Goal: Task Accomplishment & Management: Manage account settings

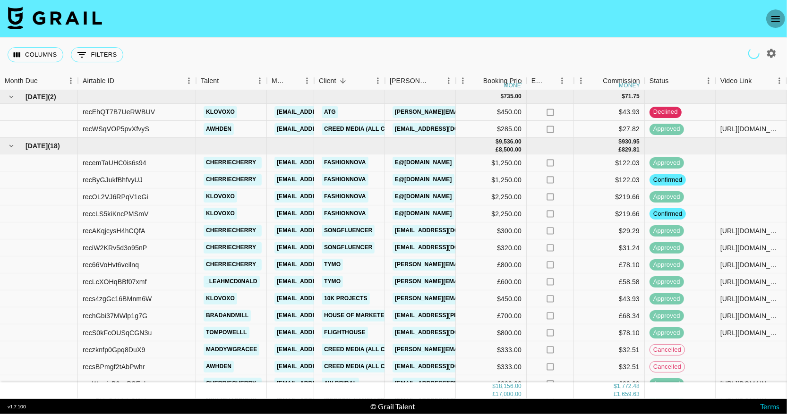
click at [776, 17] on icon "open drawer" at bounding box center [775, 18] width 11 height 11
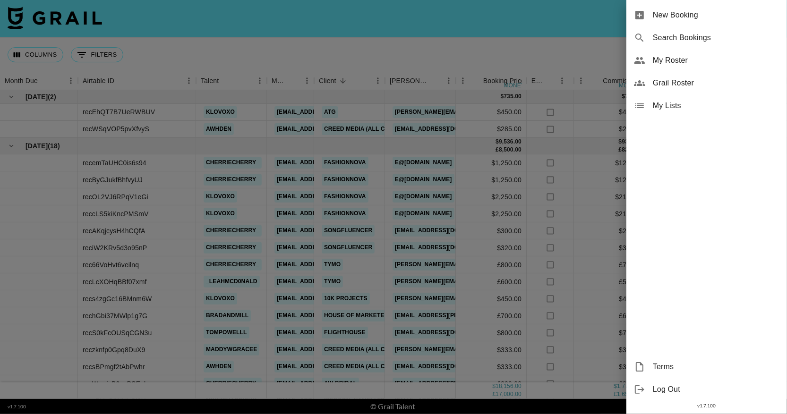
click at [684, 43] on div "Search Bookings" at bounding box center [706, 37] width 161 height 23
select select "id"
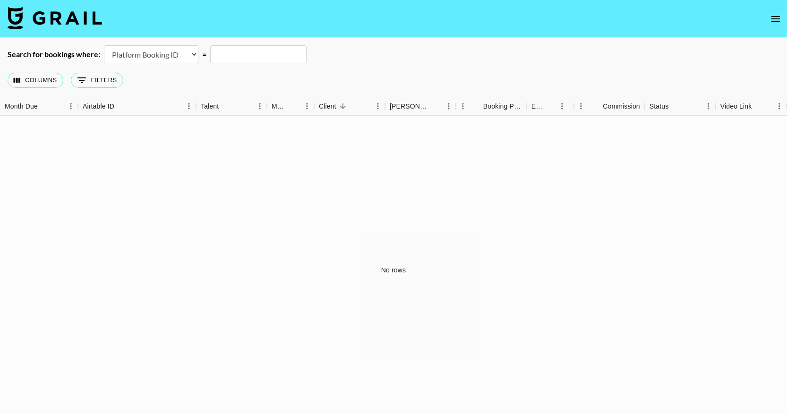
click at [684, 49] on div "Search for bookings where: Airtable Booking ID Platform Booking ID Platform Cam…" at bounding box center [393, 54] width 787 height 18
click at [777, 21] on icon "open drawer" at bounding box center [775, 19] width 9 height 6
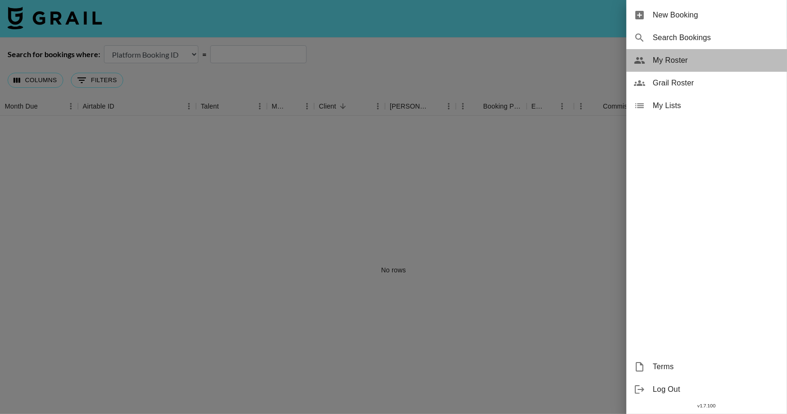
click at [683, 57] on span "My Roster" at bounding box center [716, 60] width 127 height 11
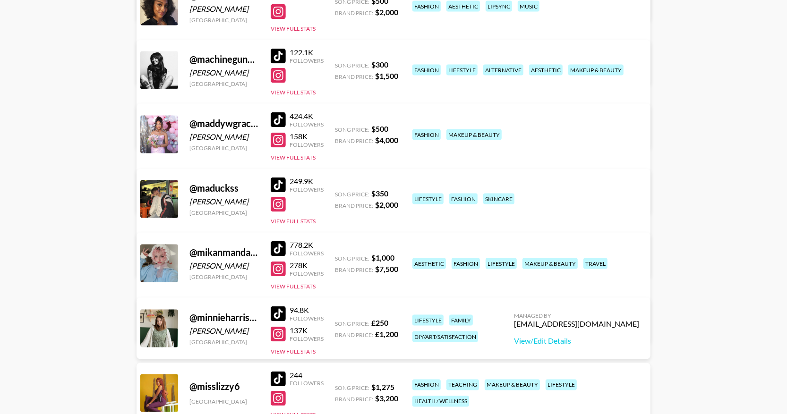
scroll to position [1222, 0]
